Goal: Navigation & Orientation: Find specific page/section

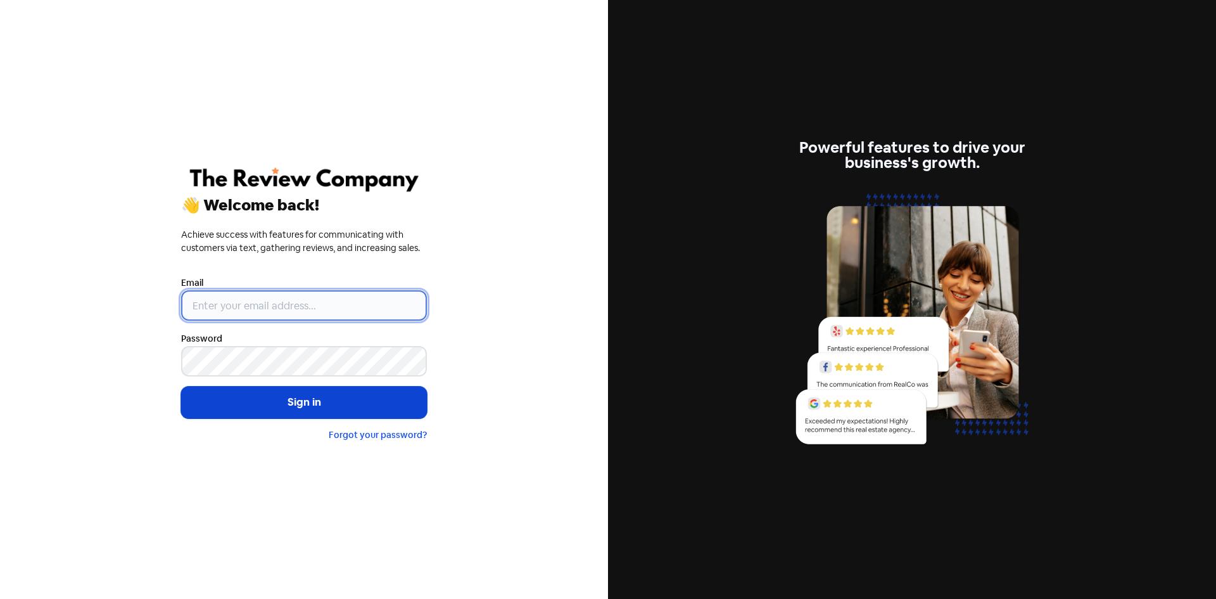
type input "[EMAIL_ADDRESS][DOMAIN_NAME]"
click at [280, 408] on button "Sign in" at bounding box center [304, 402] width 246 height 32
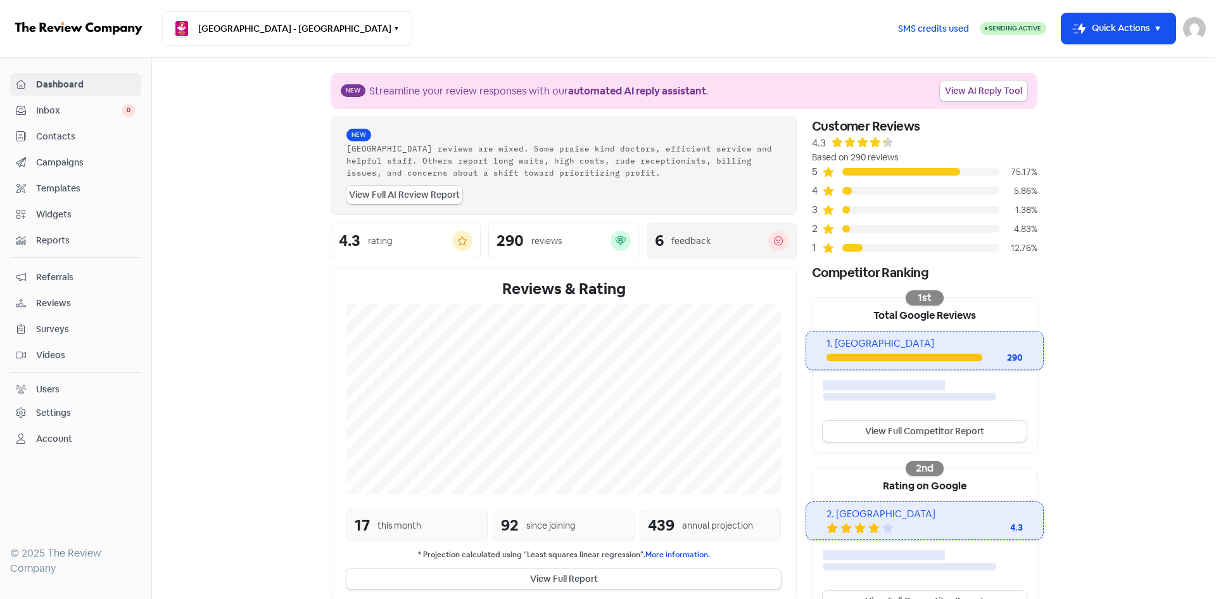
click at [703, 240] on div "feedback" at bounding box center [691, 240] width 39 height 13
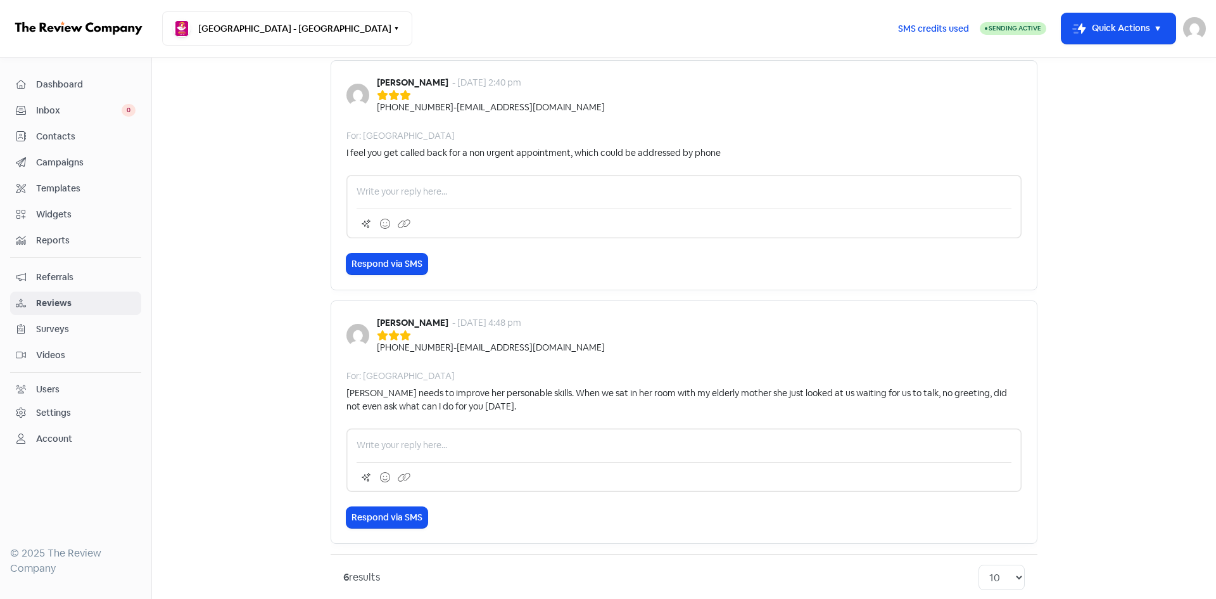
scroll to position [1269, 0]
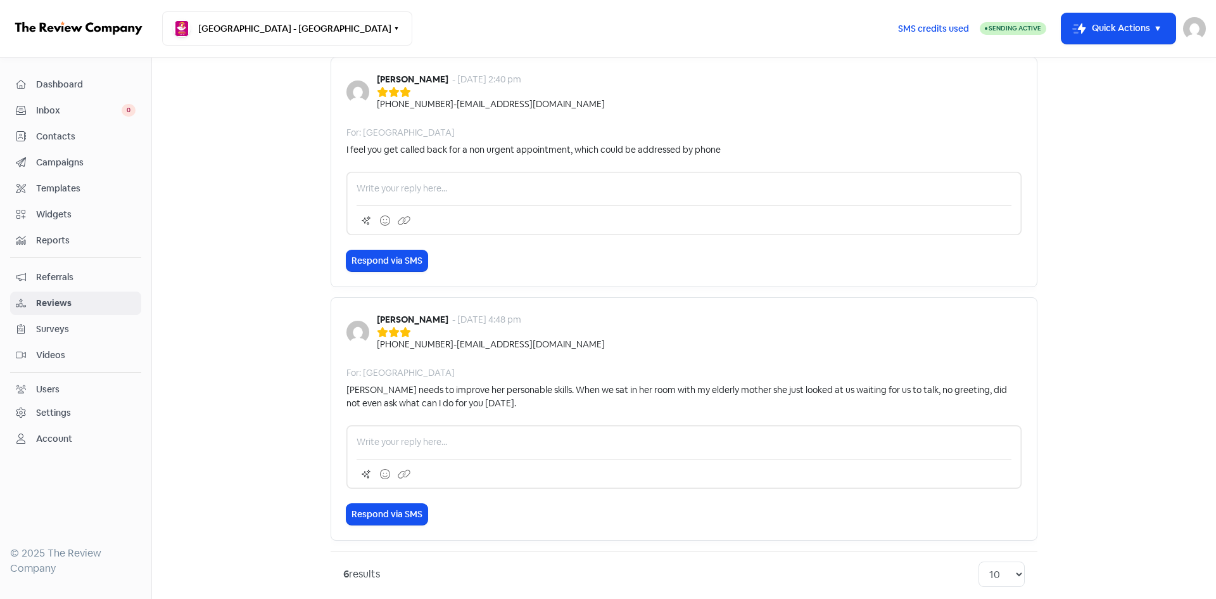
click at [63, 158] on span "Campaigns" at bounding box center [85, 162] width 99 height 13
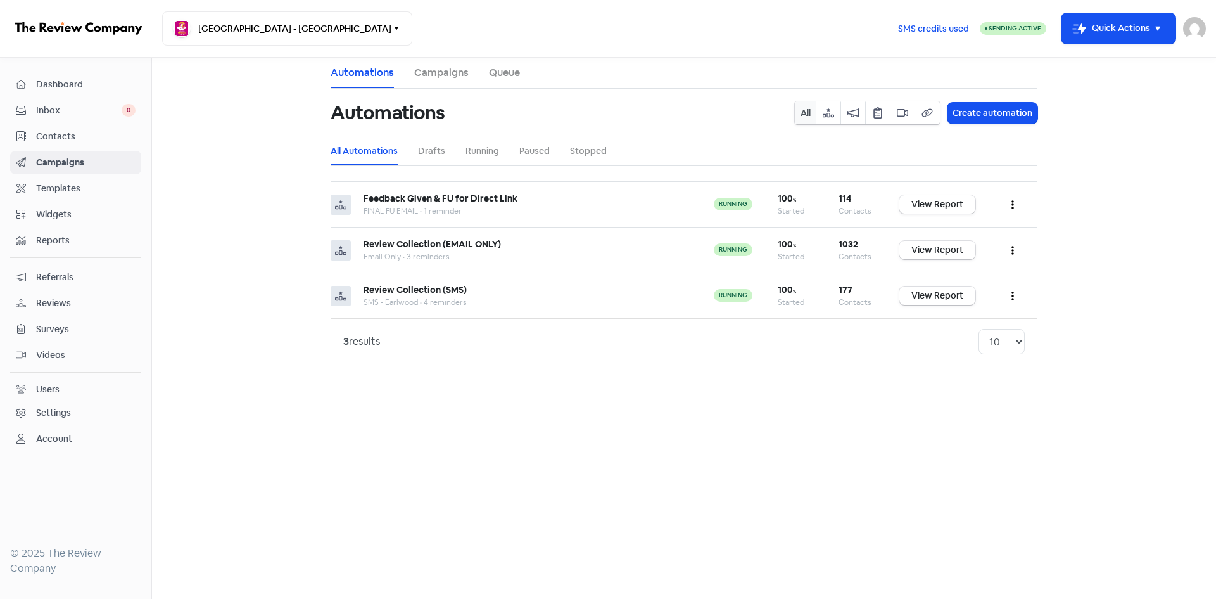
click at [65, 106] on span "Inbox" at bounding box center [79, 110] width 86 height 13
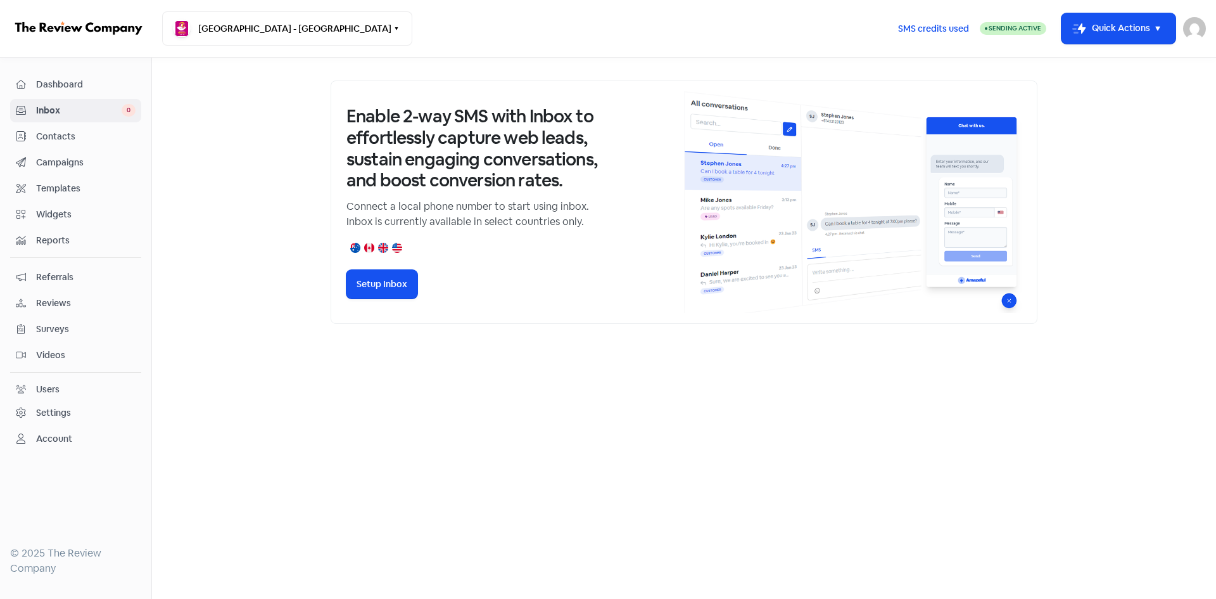
click at [69, 84] on span "Dashboard" at bounding box center [85, 84] width 99 height 13
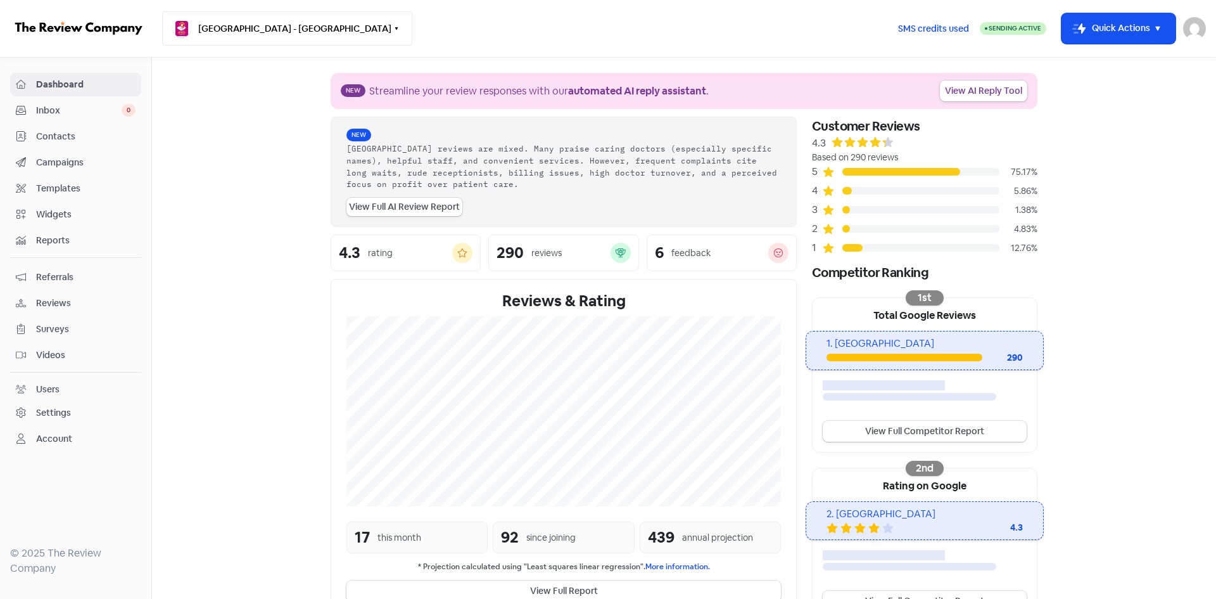
click at [295, 37] on button "[GEOGRAPHIC_DATA] - [GEOGRAPHIC_DATA]" at bounding box center [287, 28] width 250 height 34
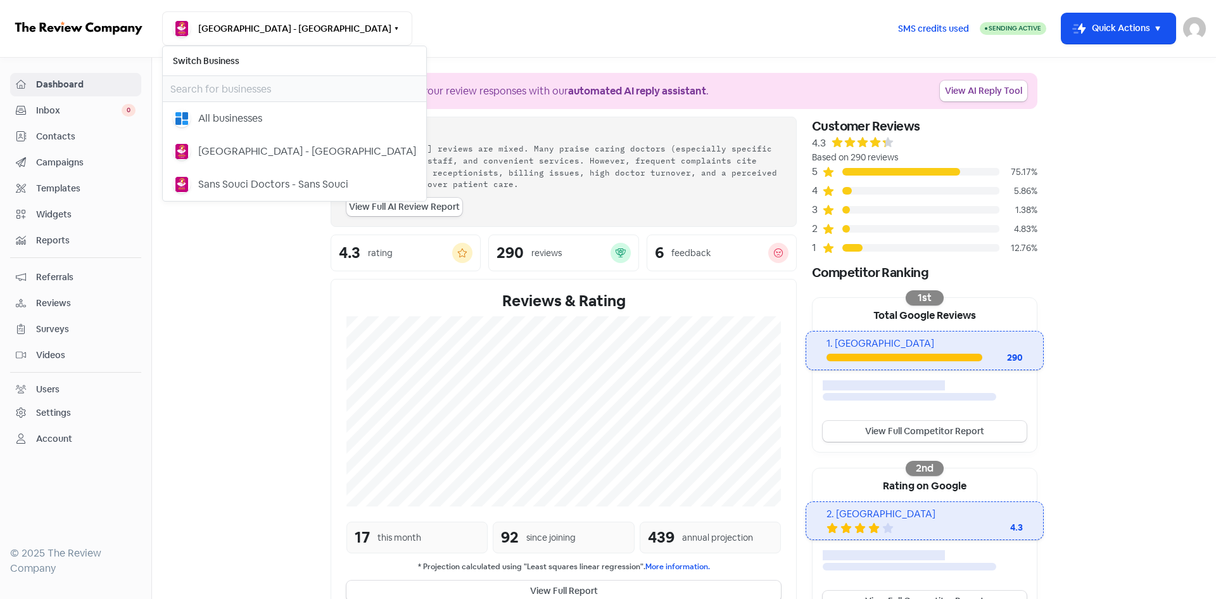
click at [587, 26] on div "[GEOGRAPHIC_DATA] - [GEOGRAPHIC_DATA] Switch Business All businesses [GEOGRAPHI…" at bounding box center [524, 28] width 725 height 34
